Goal: Download file/media

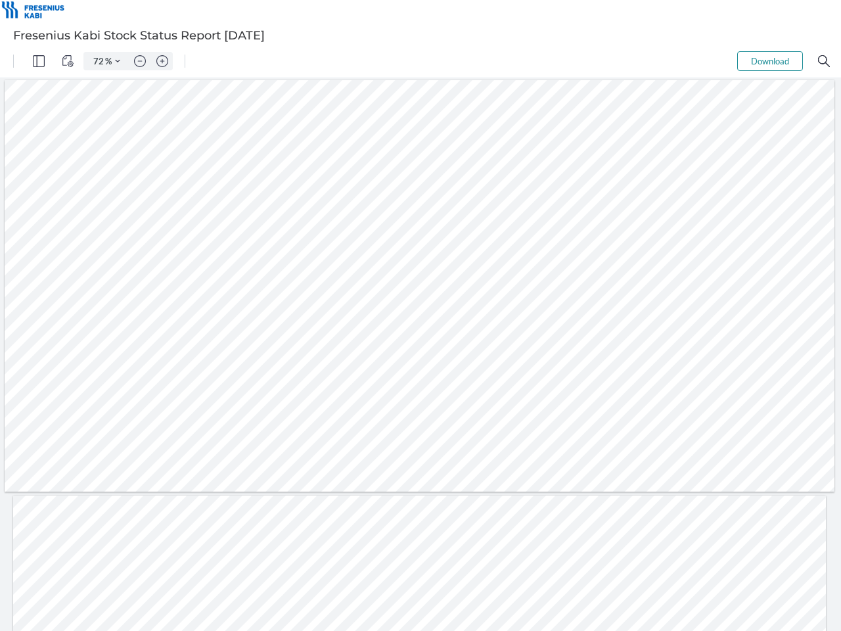
click at [39, 61] on img "Panel" at bounding box center [39, 61] width 12 height 12
click at [68, 61] on img "View Controls" at bounding box center [68, 61] width 12 height 12
click at [99, 61] on input "72" at bounding box center [96, 61] width 18 height 12
click at [118, 89] on img "Zoom Controls" at bounding box center [420, 382] width 841 height 586
click at [140, 61] on img "Zoom out" at bounding box center [140, 61] width 12 height 12
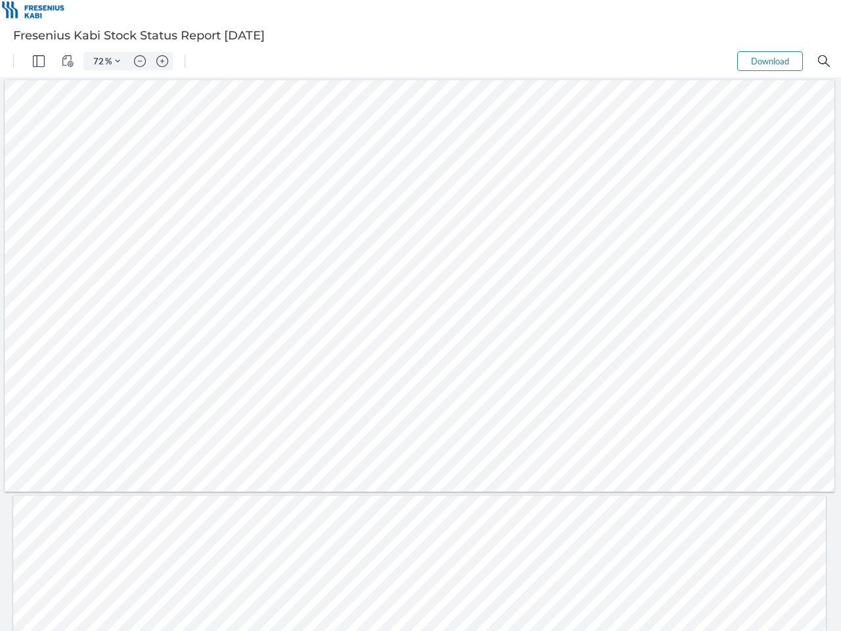
click at [162, 61] on img "Zoom in" at bounding box center [162, 61] width 12 height 12
click at [770, 61] on button "Download" at bounding box center [770, 61] width 66 height 20
click at [824, 61] on img "Search" at bounding box center [824, 61] width 12 height 12
click at [421, 607] on form "1 / 2" at bounding box center [421, 606] width 16 height 11
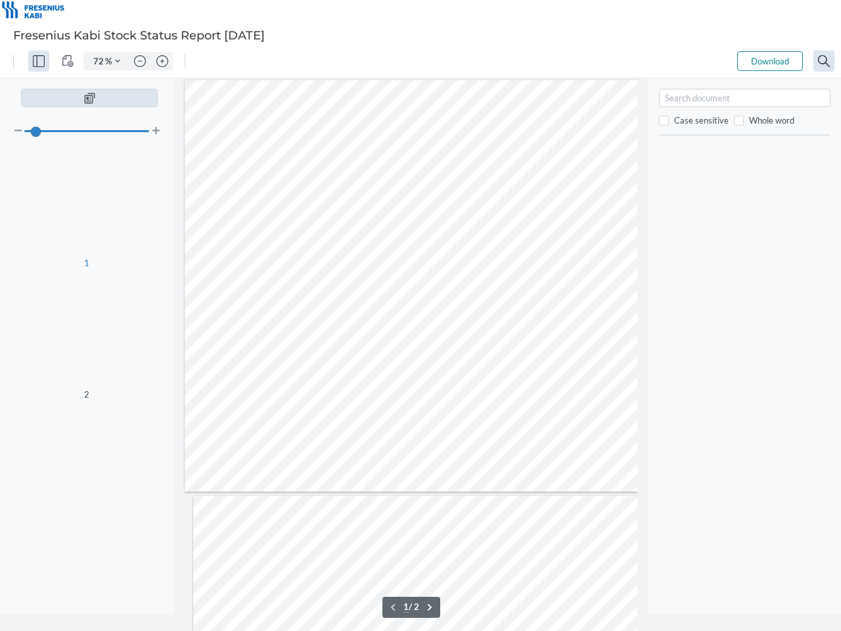
type input "72"
